Goal: Check status: Check status

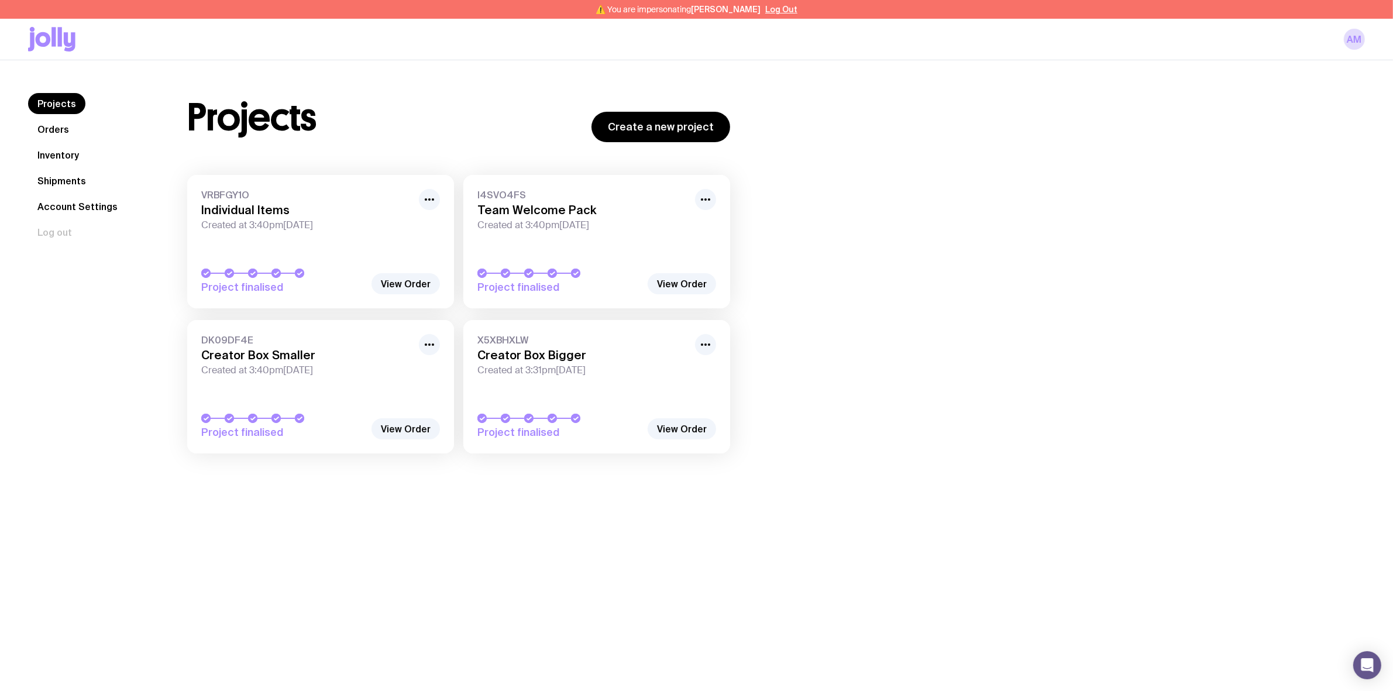
click at [63, 176] on link "Shipments" at bounding box center [61, 180] width 67 height 21
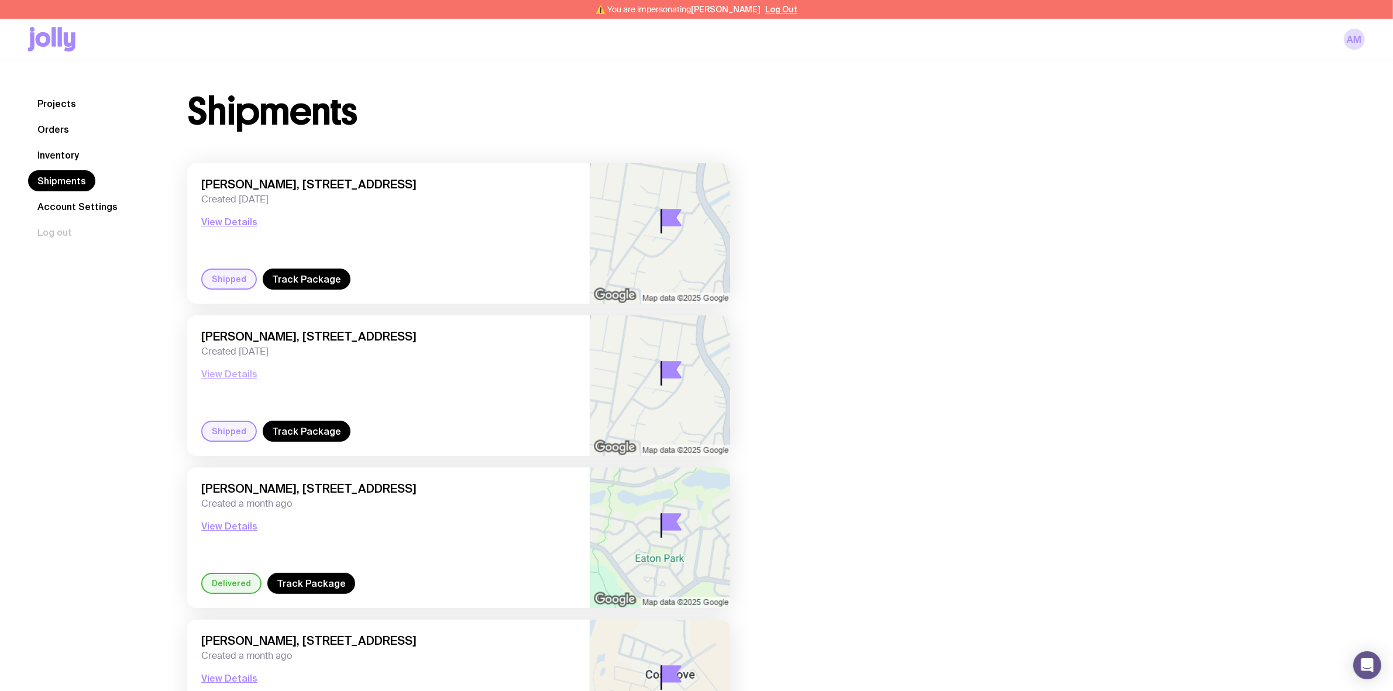
click at [229, 375] on button "View Details" at bounding box center [229, 374] width 56 height 14
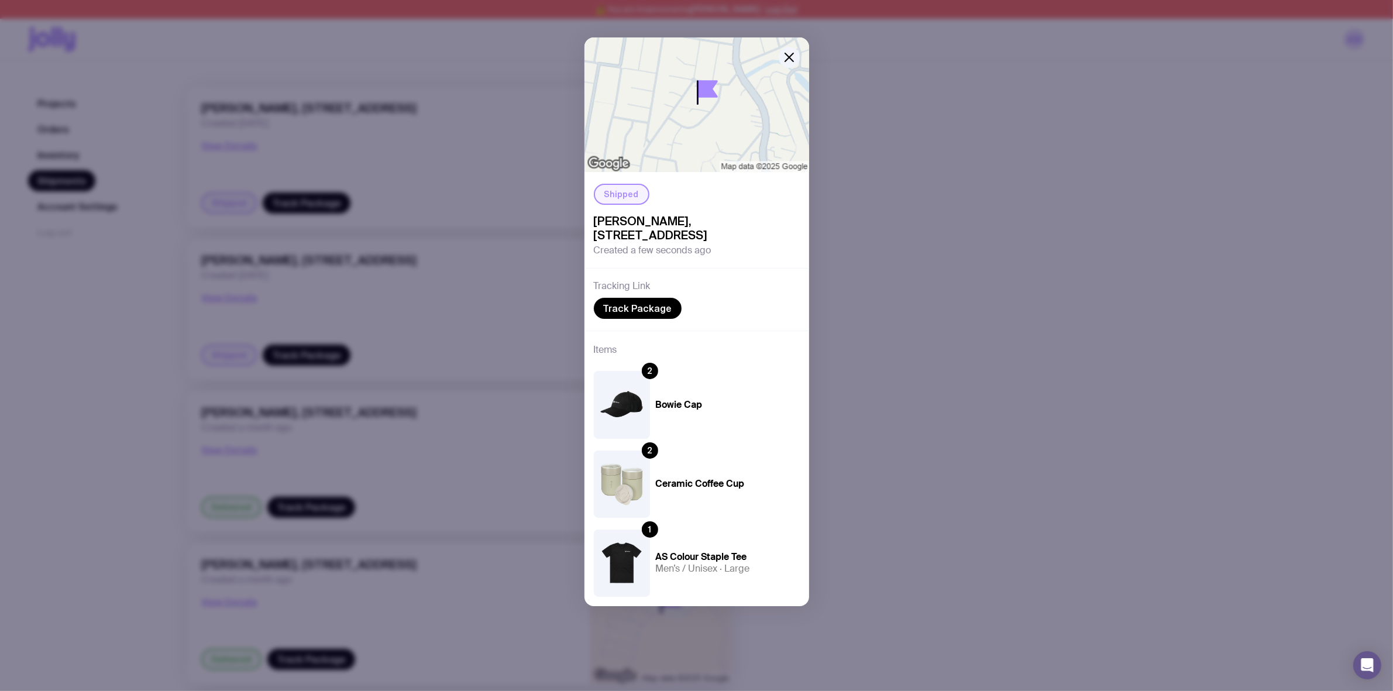
scroll to position [73, 0]
click at [791, 54] on icon "button" at bounding box center [789, 57] width 14 height 14
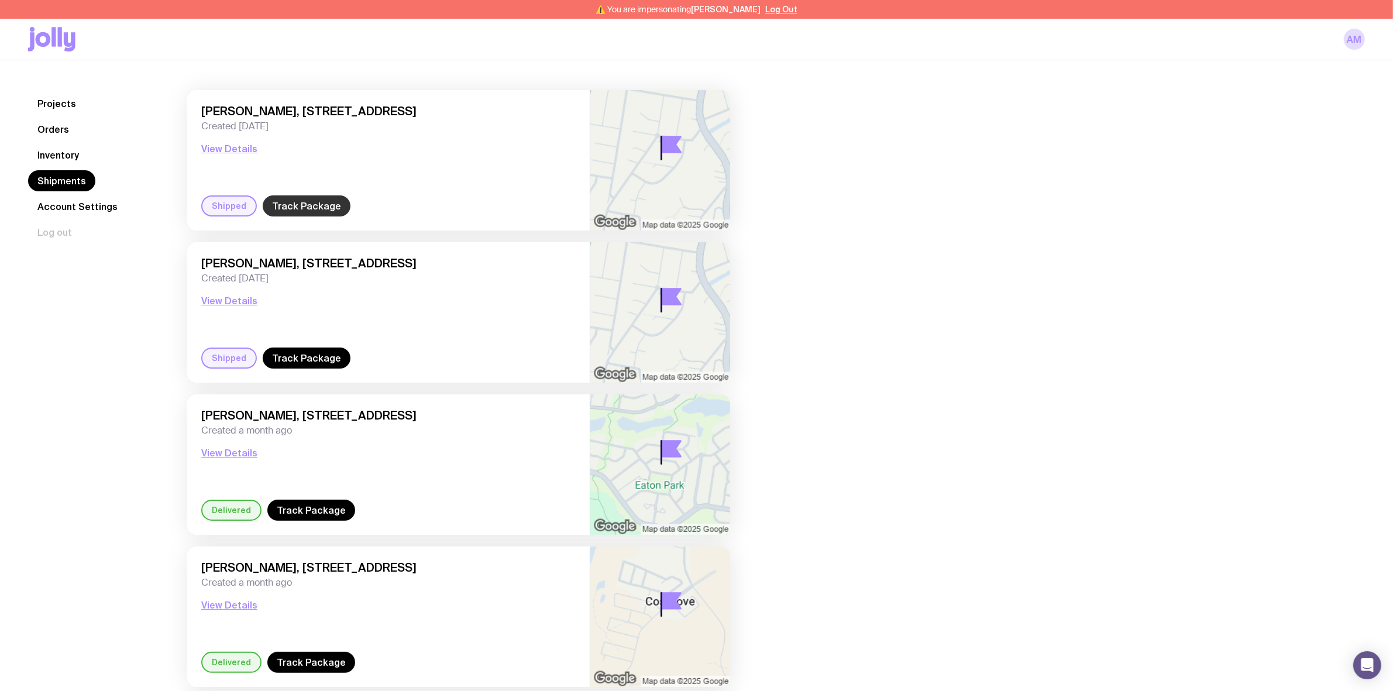
click at [278, 211] on link "Track Package" at bounding box center [307, 205] width 88 height 21
click at [226, 146] on button "View Details" at bounding box center [229, 149] width 56 height 14
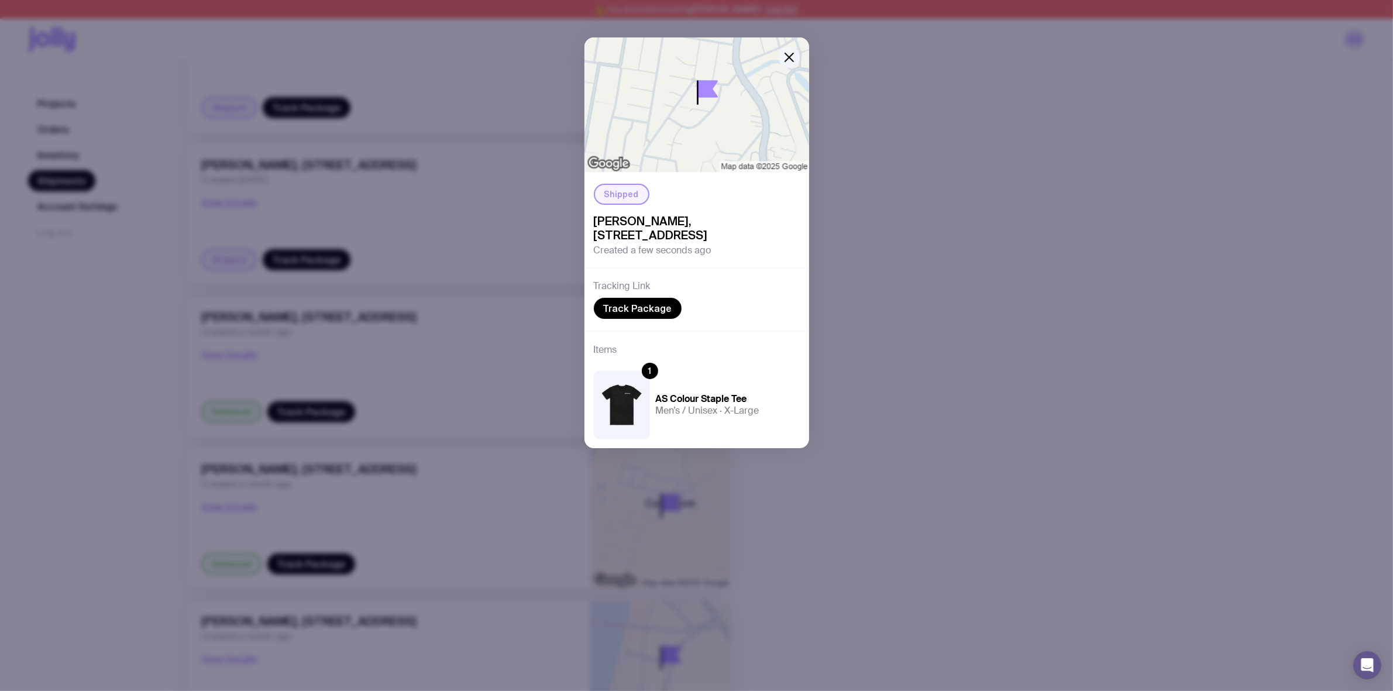
scroll to position [146, 0]
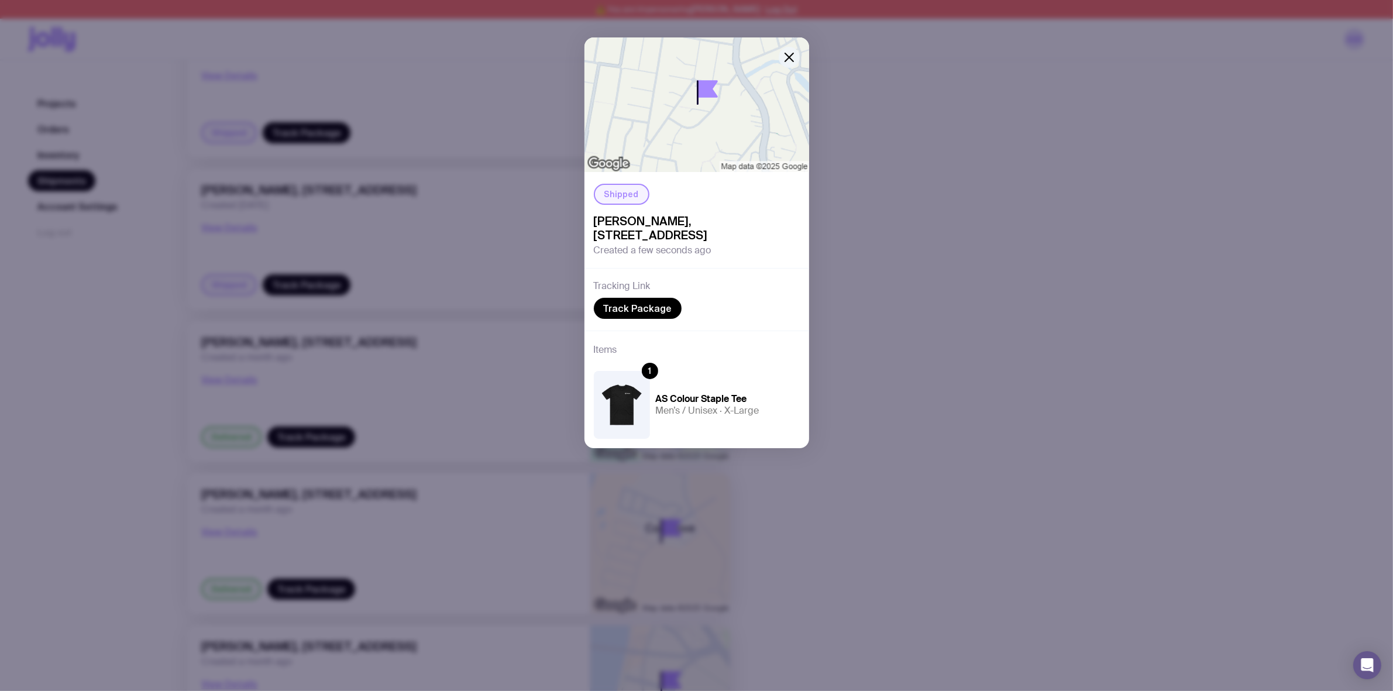
click at [788, 60] on icon "button" at bounding box center [789, 57] width 14 height 14
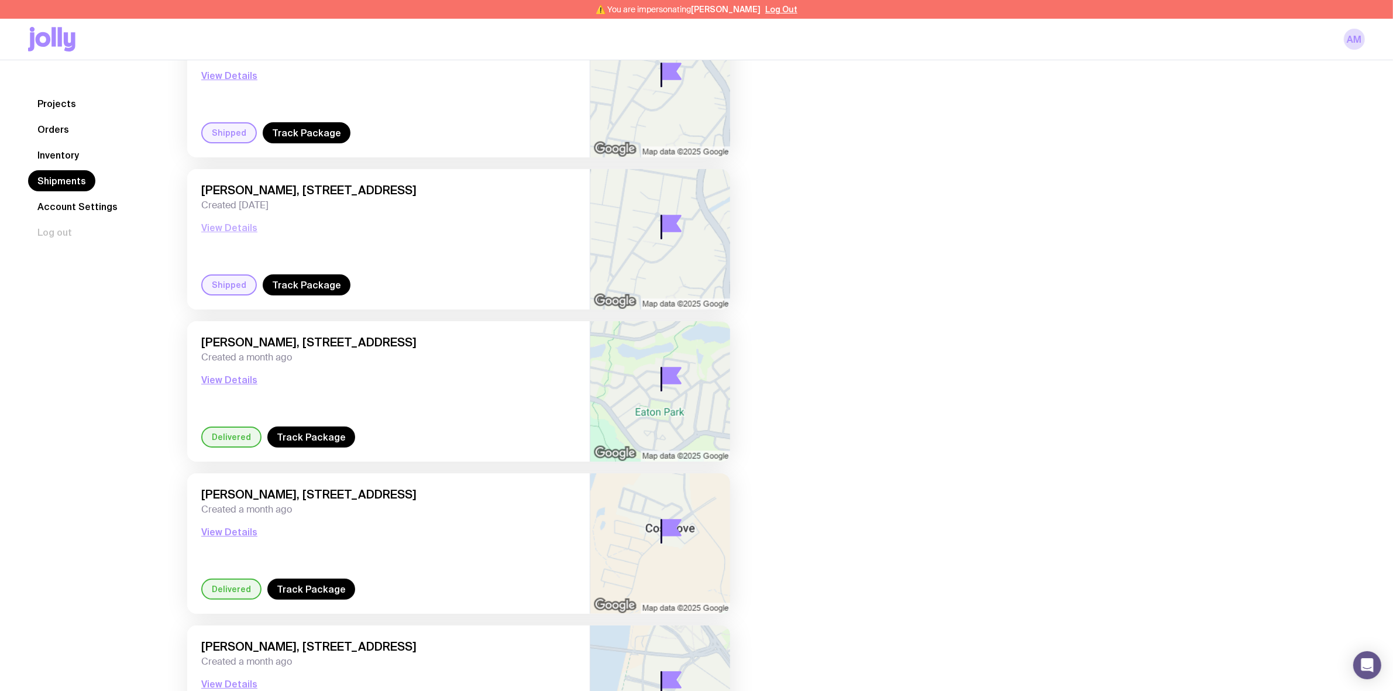
click at [241, 229] on button "View Details" at bounding box center [229, 228] width 56 height 14
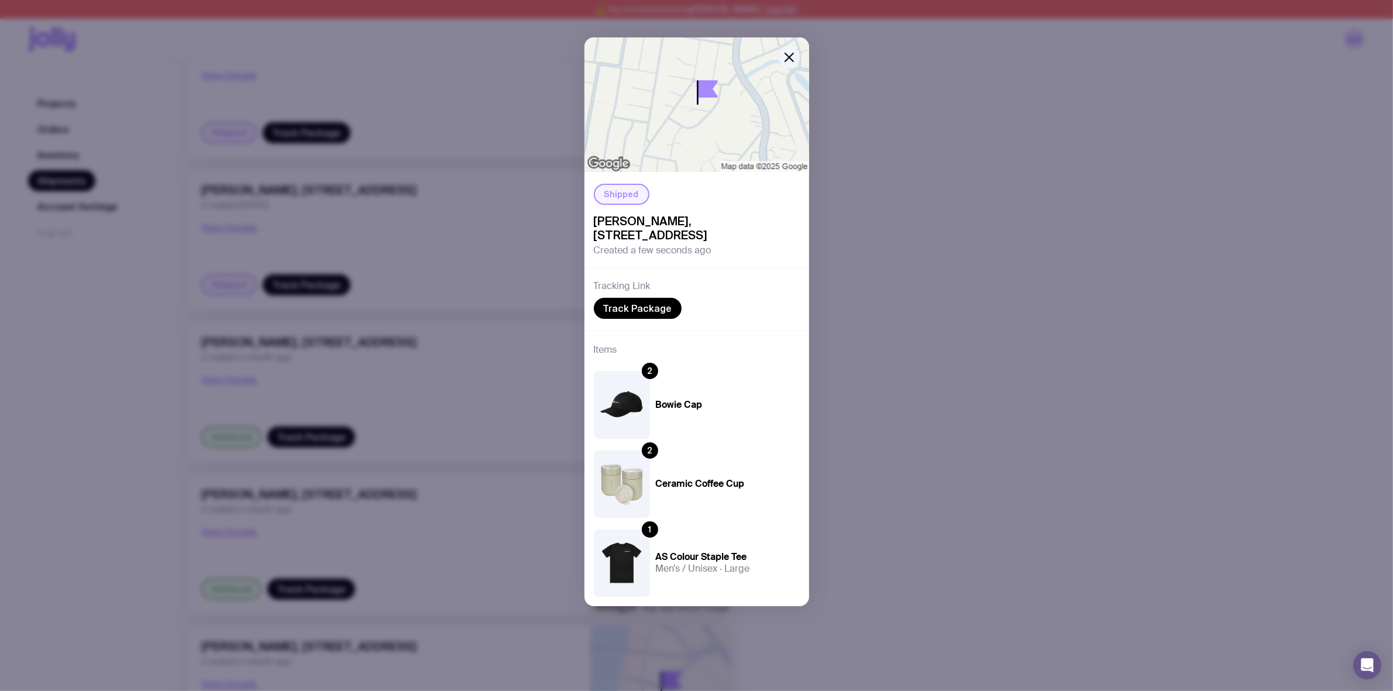
click at [243, 255] on div "Shipped [PERSON_NAME], [STREET_ADDRESS] Created a few seconds ago Tracking Link…" at bounding box center [696, 345] width 1393 height 691
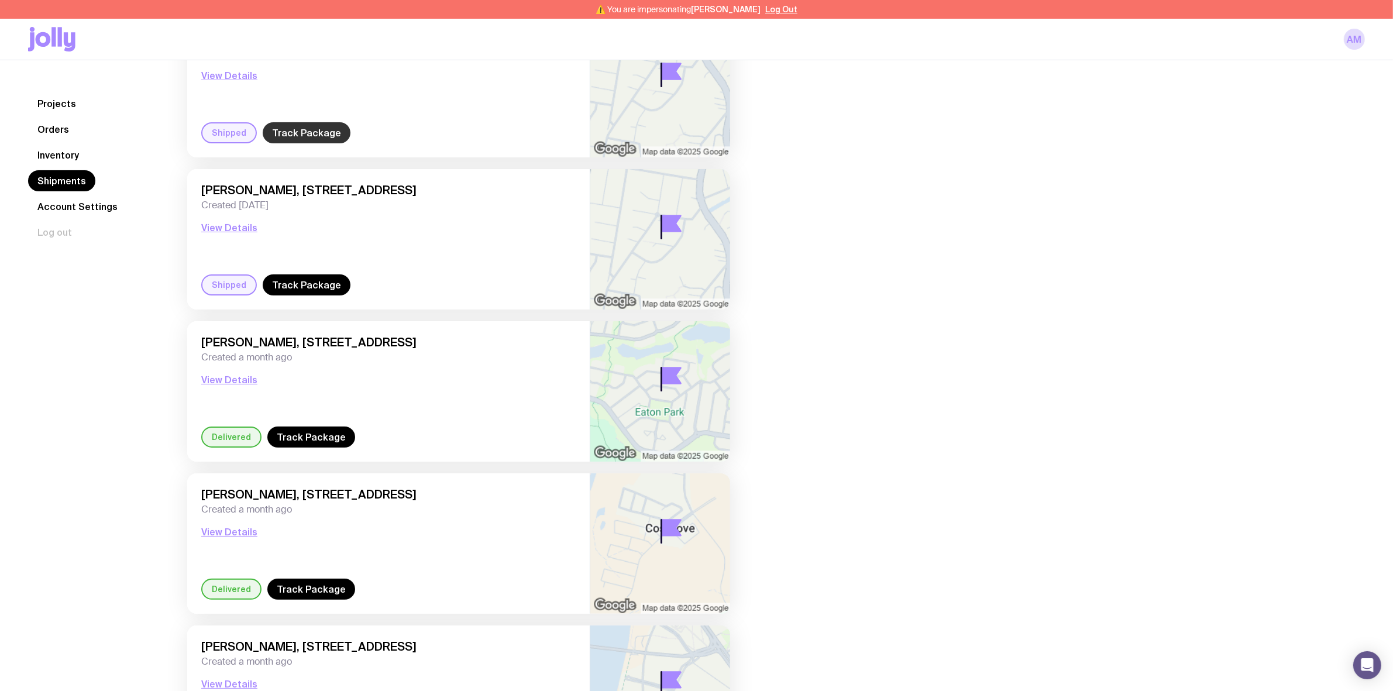
click at [311, 129] on link "Track Package" at bounding box center [307, 132] width 88 height 21
click at [322, 287] on link "Track Package" at bounding box center [307, 284] width 88 height 21
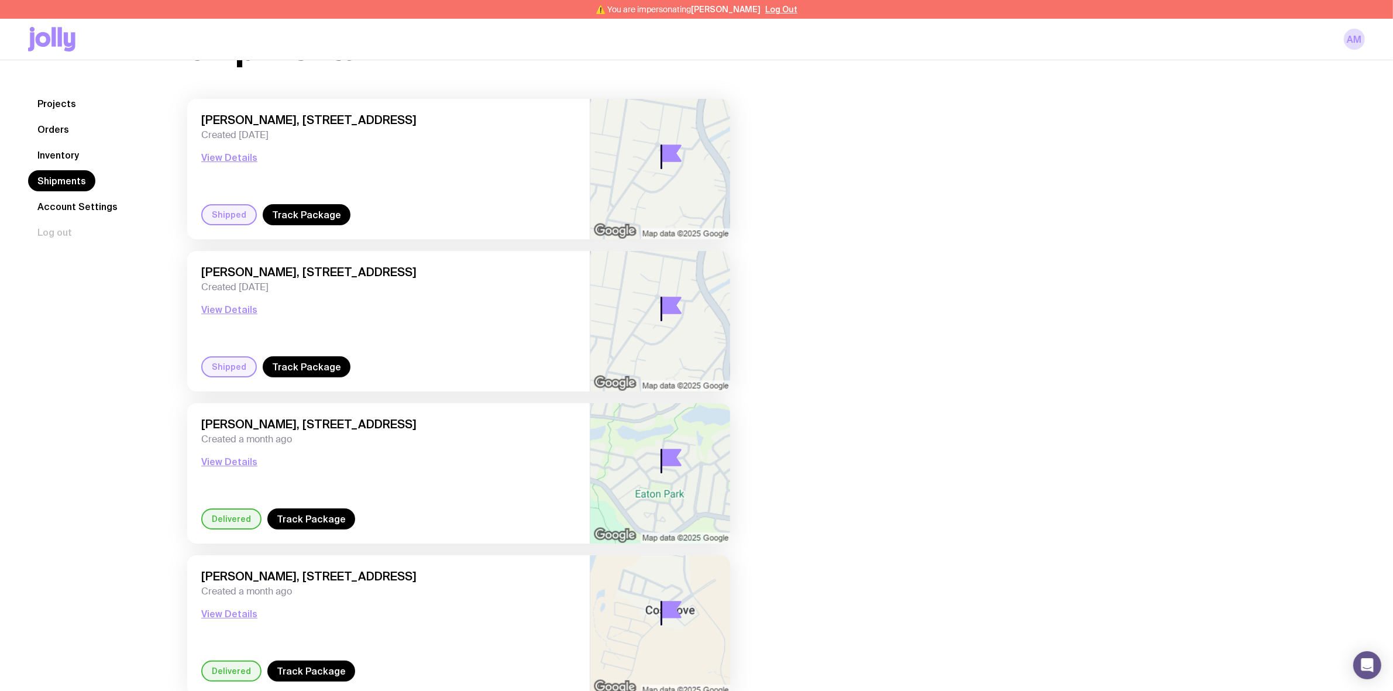
scroll to position [0, 0]
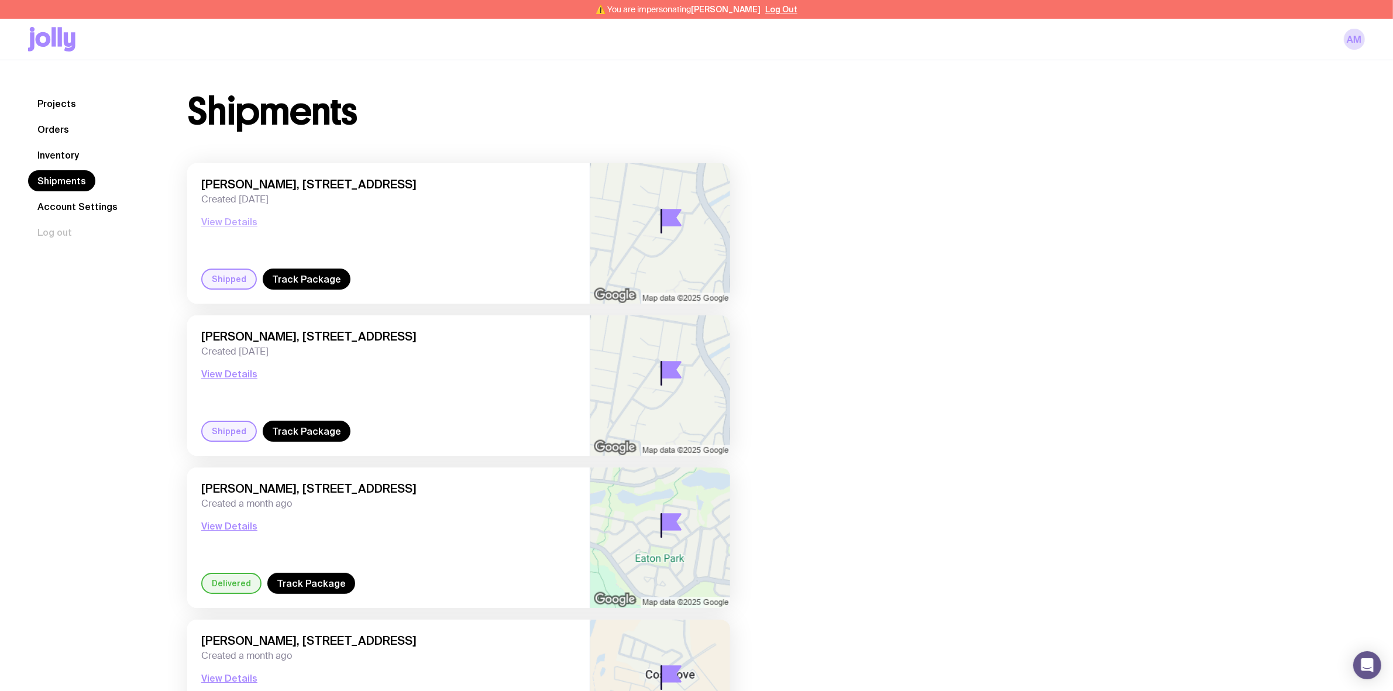
click at [223, 219] on button "View Details" at bounding box center [229, 222] width 56 height 14
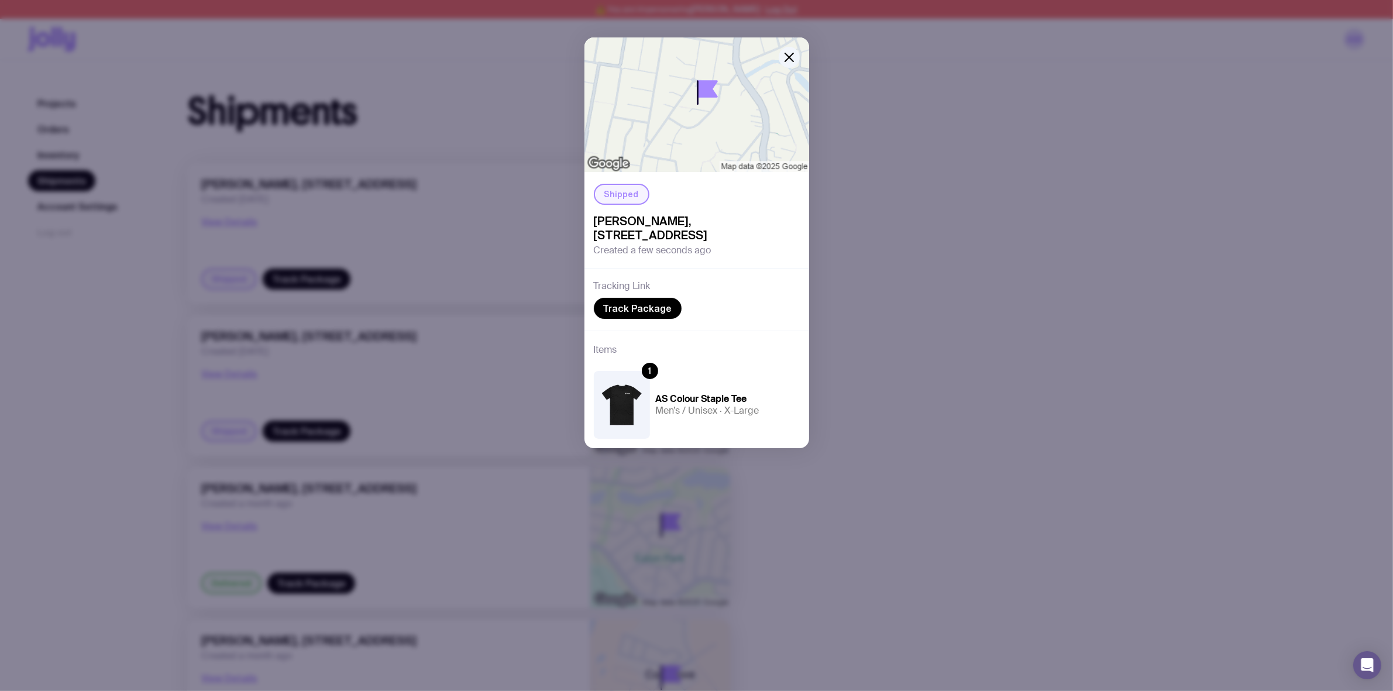
click at [352, 217] on div "Shipped [PERSON_NAME], [STREET_ADDRESS] Created a few seconds ago Tracking Link…" at bounding box center [696, 345] width 1393 height 691
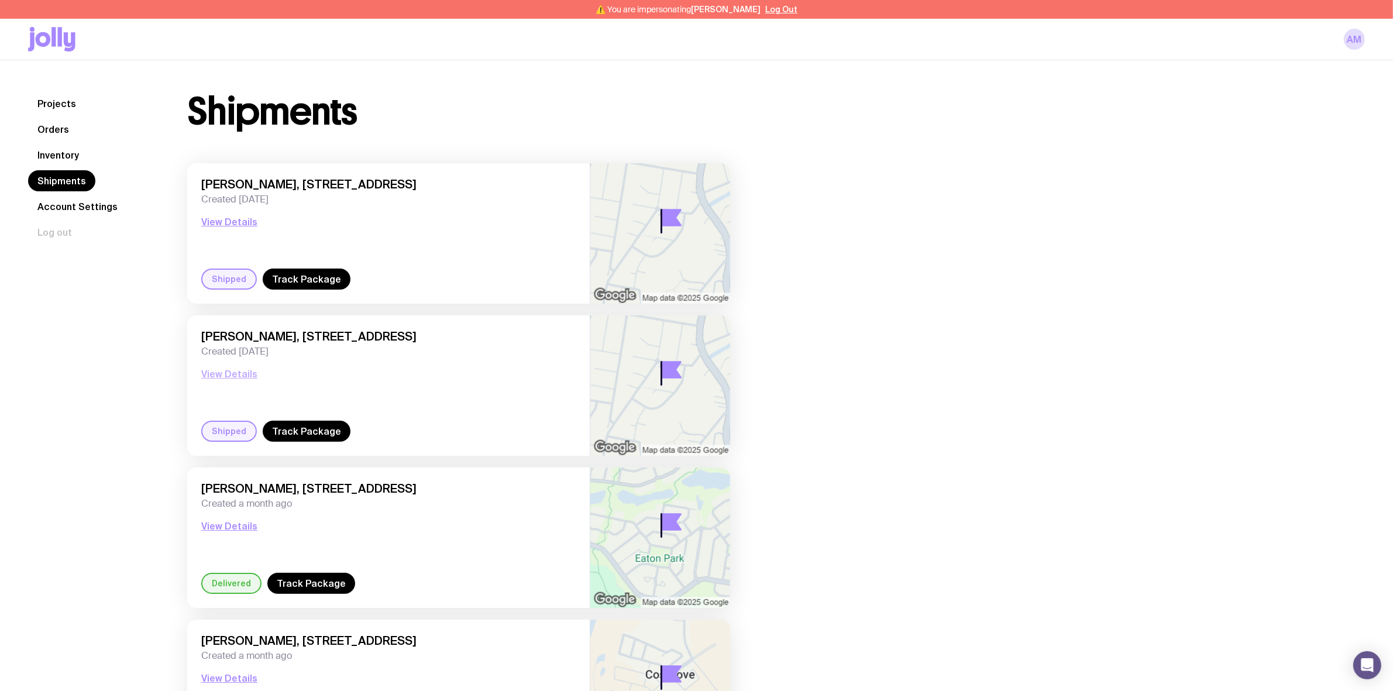
click at [237, 378] on button "View Details" at bounding box center [229, 374] width 56 height 14
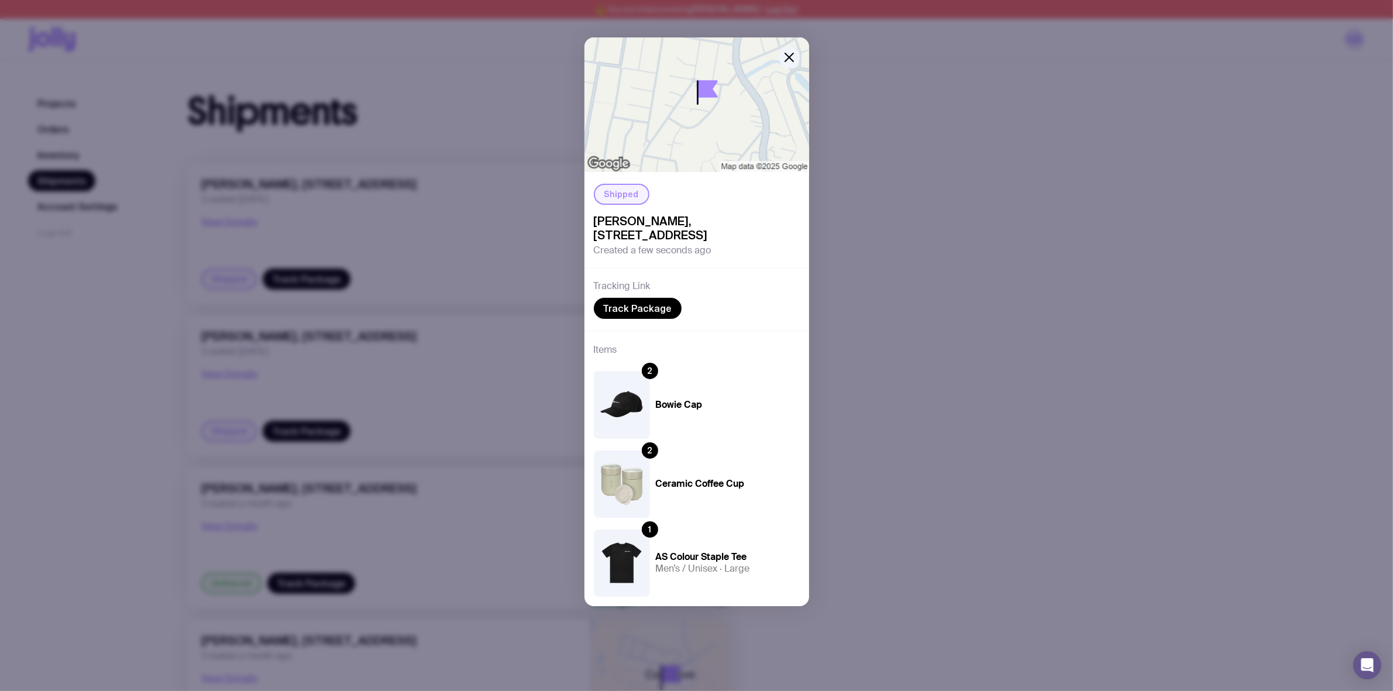
drag, startPoint x: 676, startPoint y: 255, endPoint x: 659, endPoint y: 256, distance: 16.4
click at [659, 256] on div "Shipped [PERSON_NAME], [STREET_ADDRESS] Created a few seconds ago" at bounding box center [696, 220] width 225 height 96
click at [793, 57] on icon "button" at bounding box center [789, 57] width 14 height 14
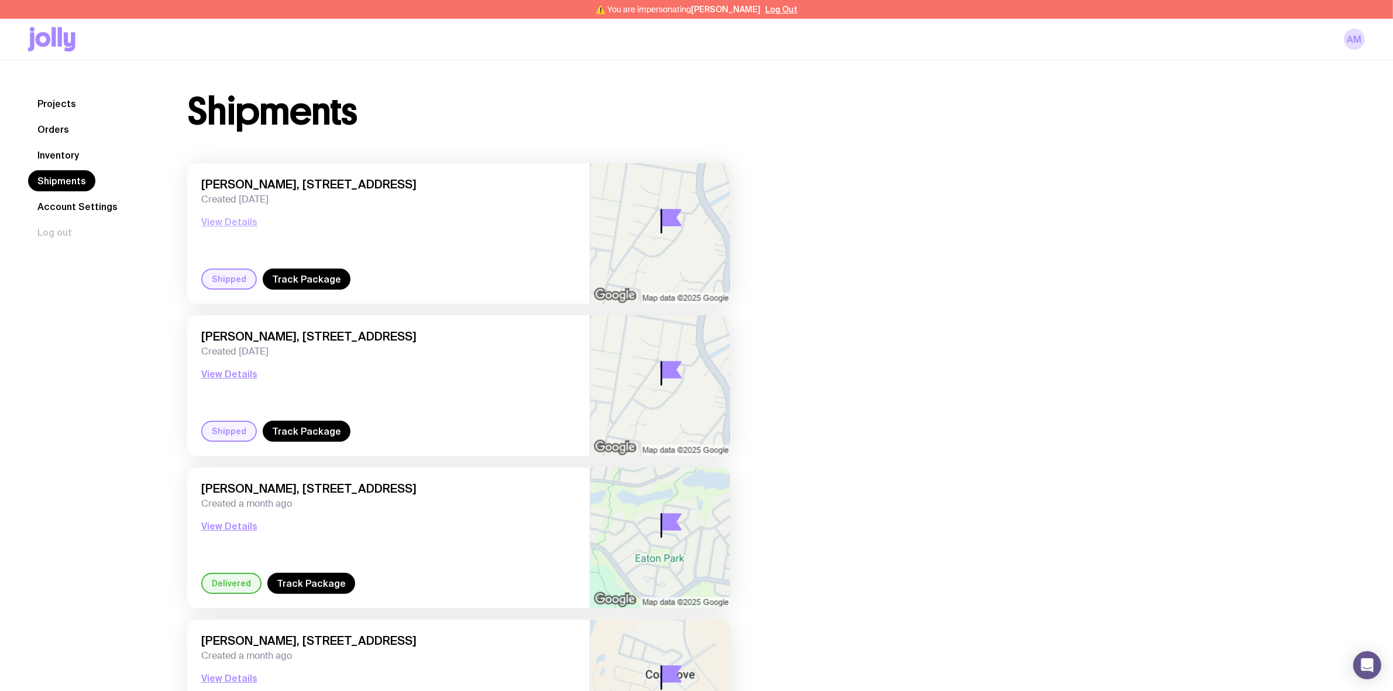
click at [238, 221] on button "View Details" at bounding box center [229, 222] width 56 height 14
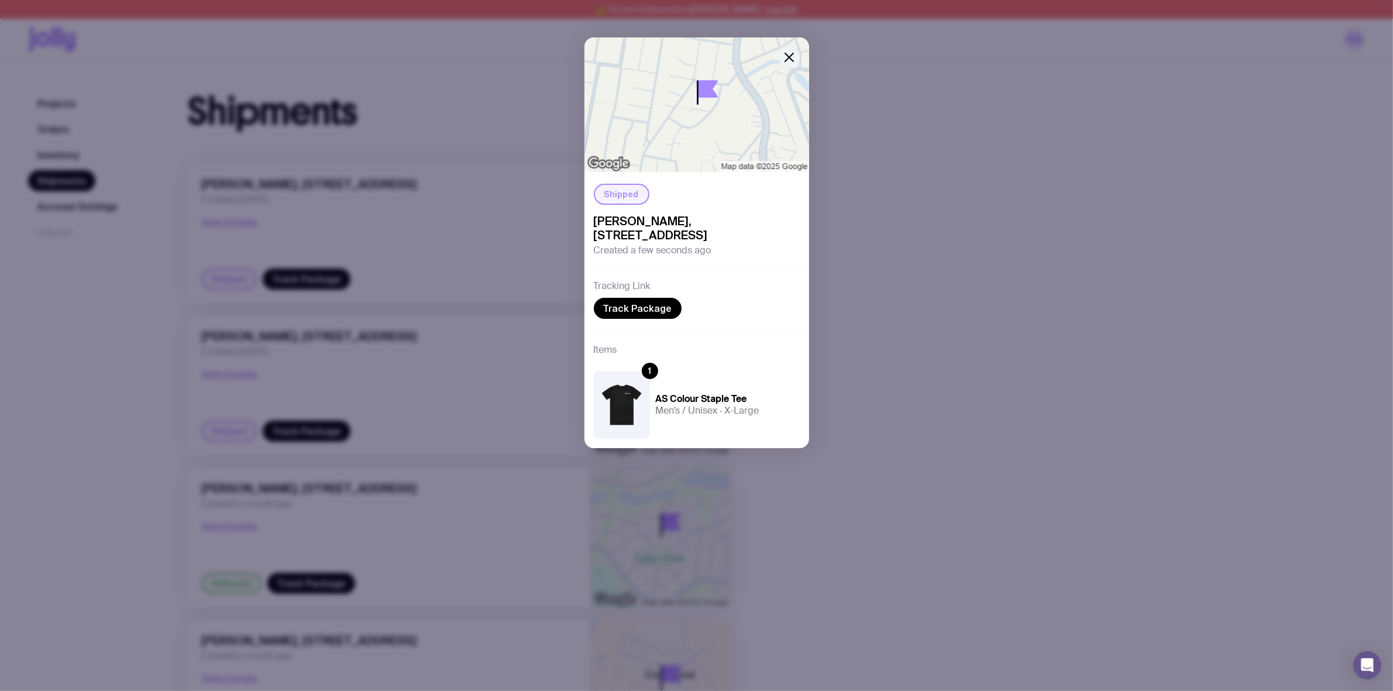
click at [791, 60] on icon "button" at bounding box center [789, 57] width 8 height 8
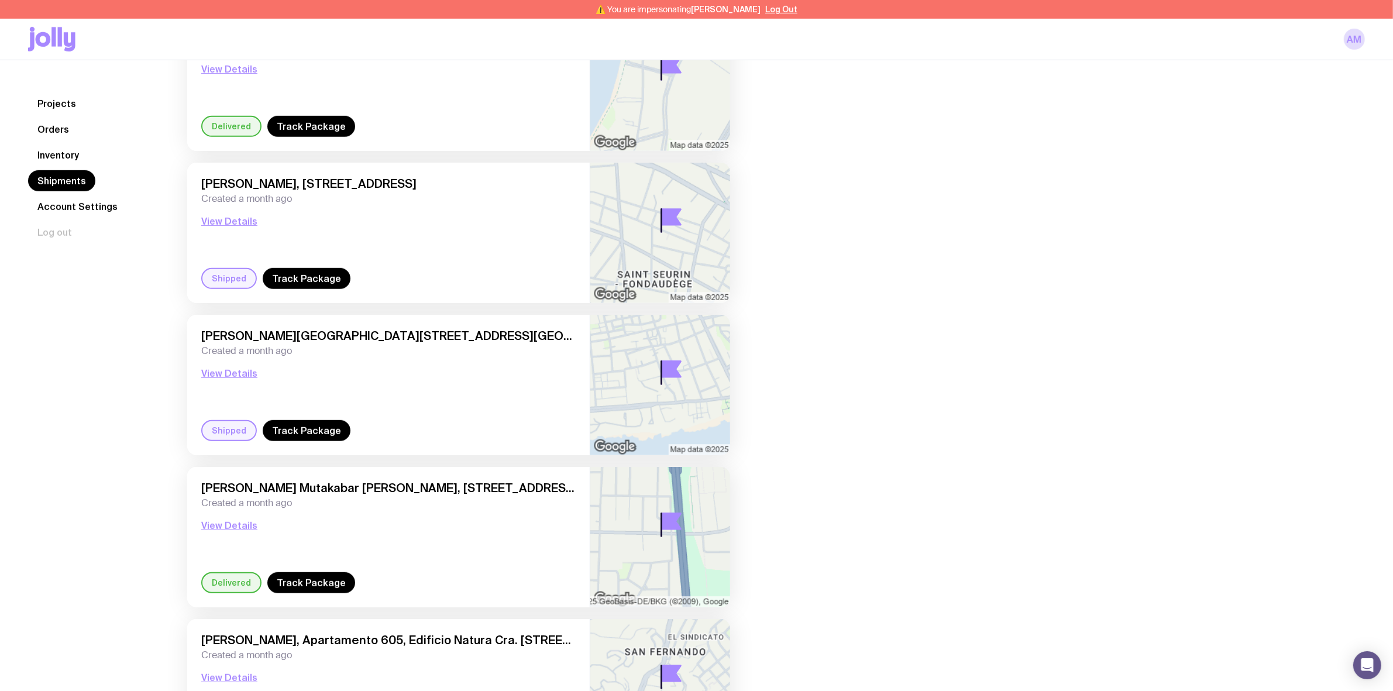
scroll to position [643, 0]
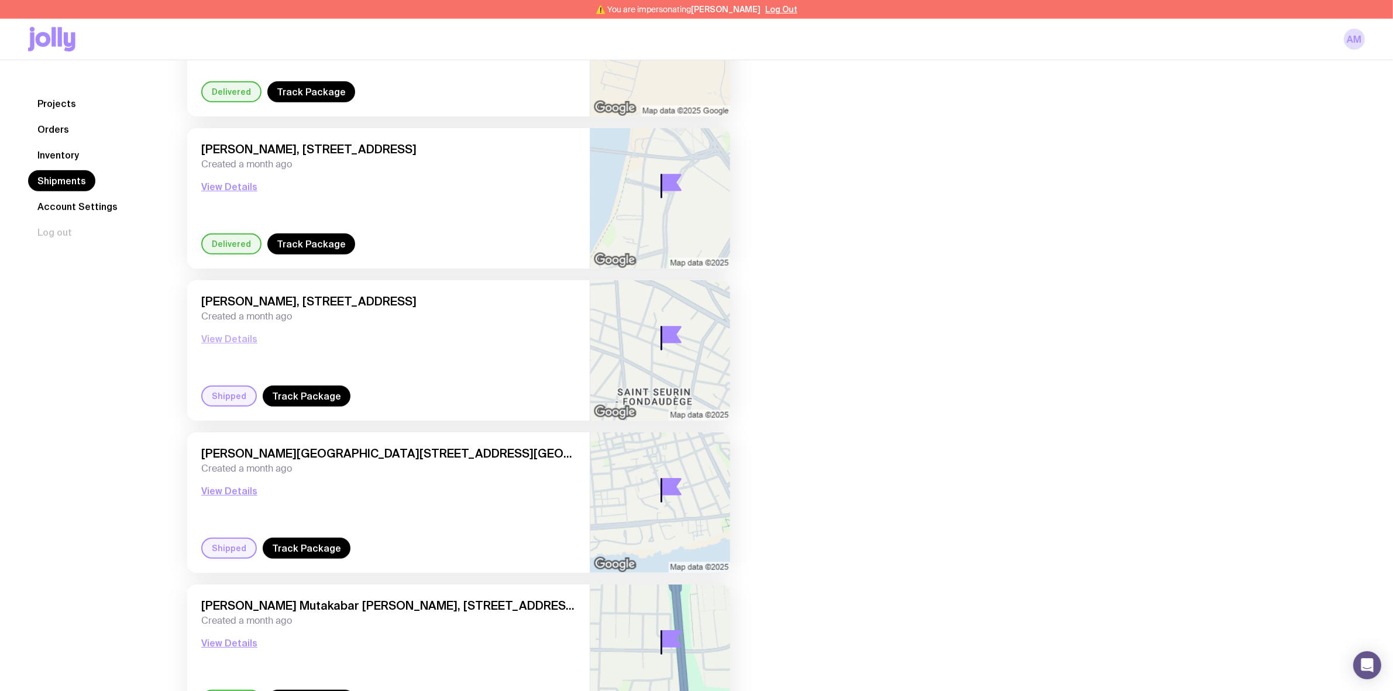
click at [218, 338] on button "View Details" at bounding box center [229, 339] width 56 height 14
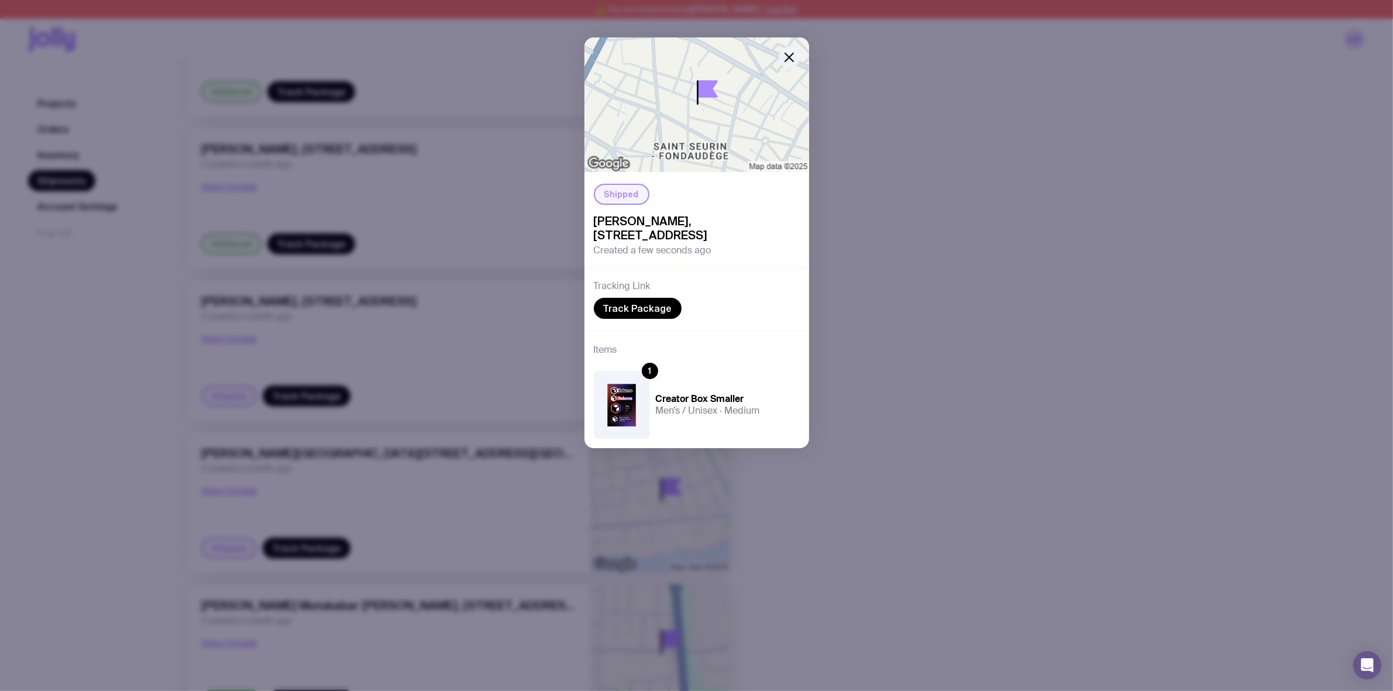
click at [783, 58] on icon "button" at bounding box center [789, 57] width 14 height 14
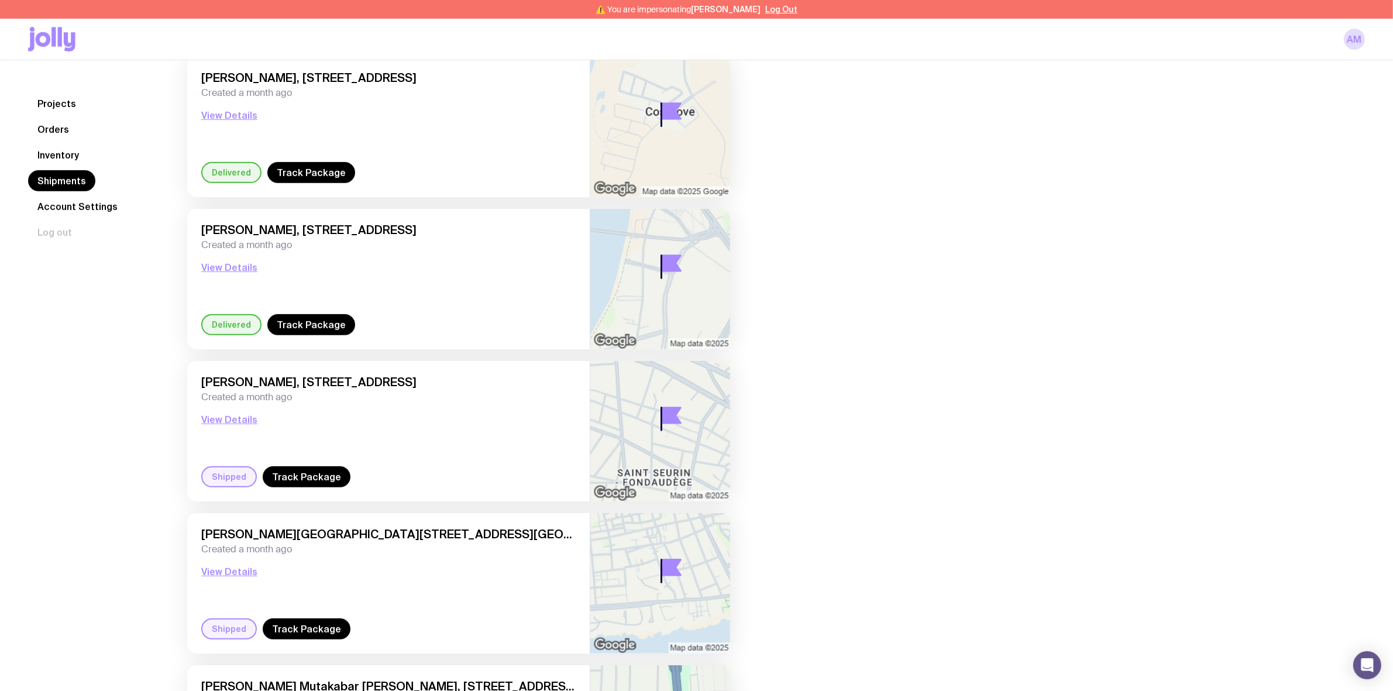
scroll to position [424, 0]
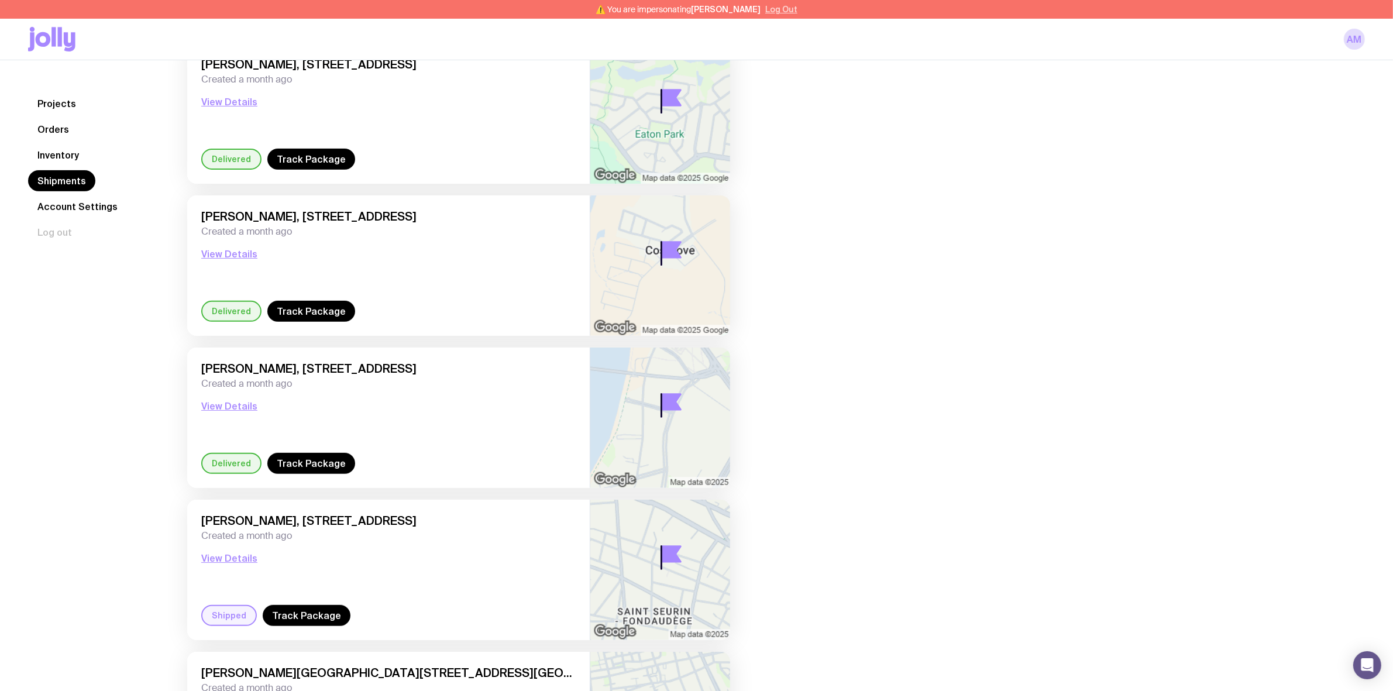
click at [765, 9] on button "Log Out" at bounding box center [781, 9] width 32 height 9
